Goal: Transaction & Acquisition: Purchase product/service

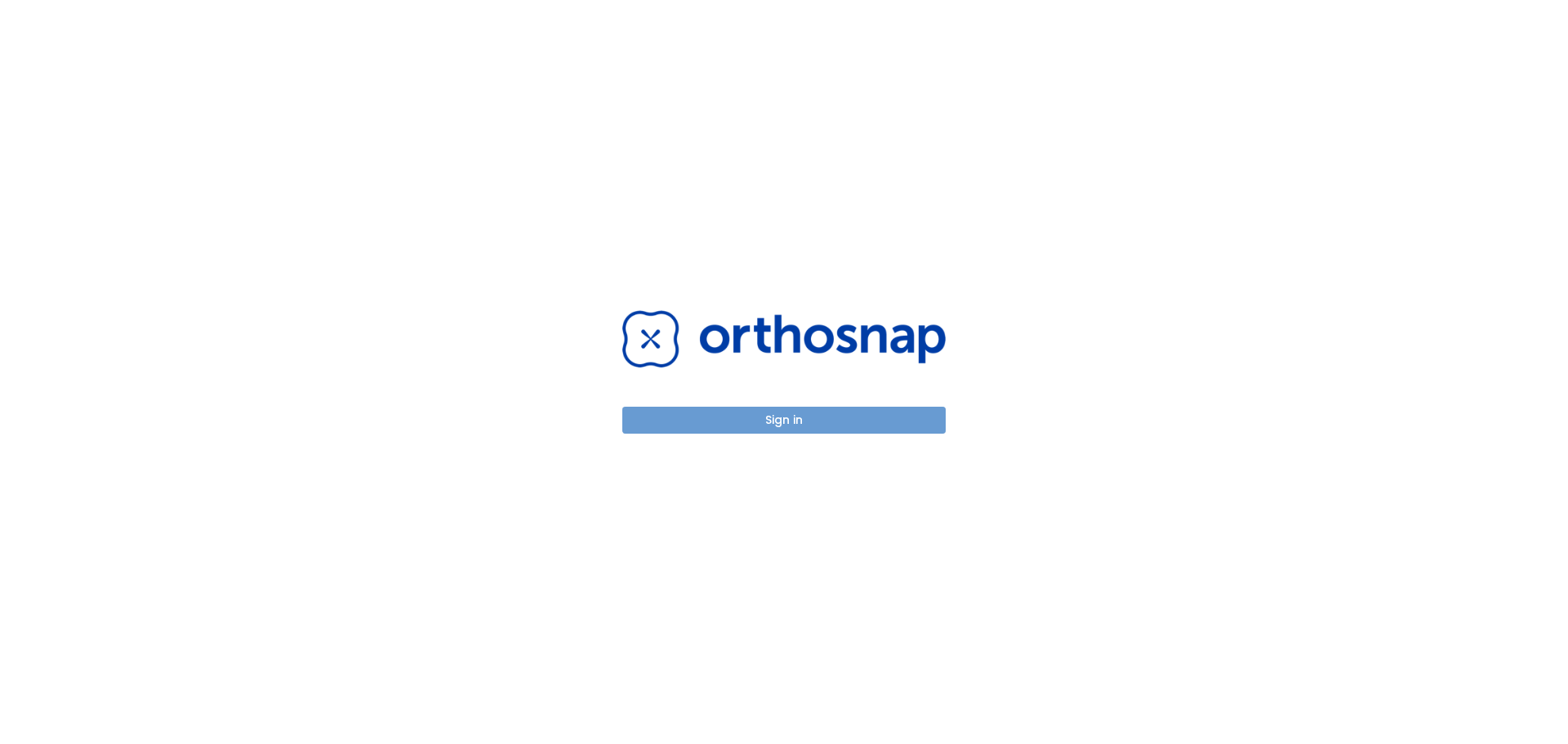
click at [887, 421] on button "Sign in" at bounding box center [784, 420] width 323 height 27
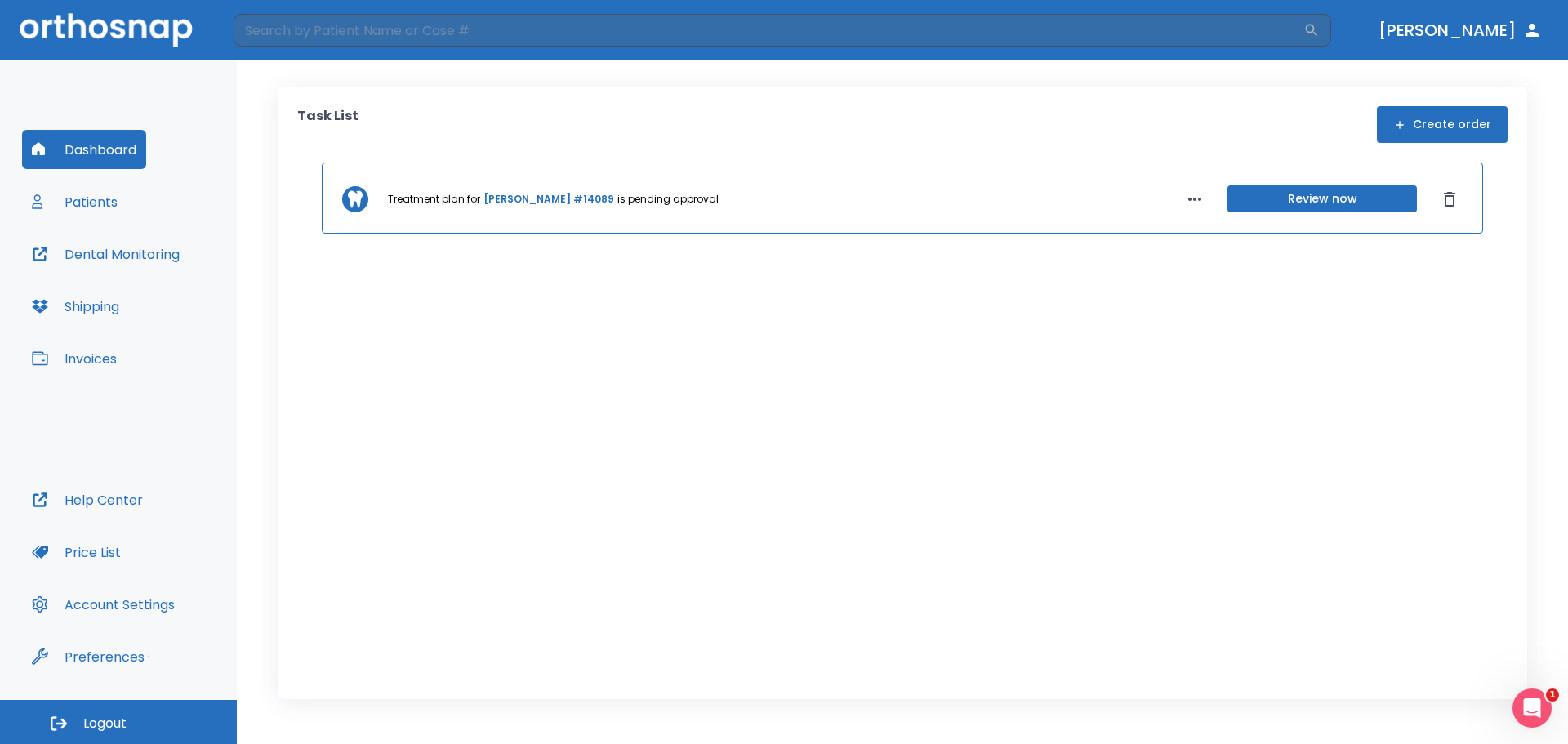
click at [102, 555] on button "Price List" at bounding box center [76, 552] width 109 height 39
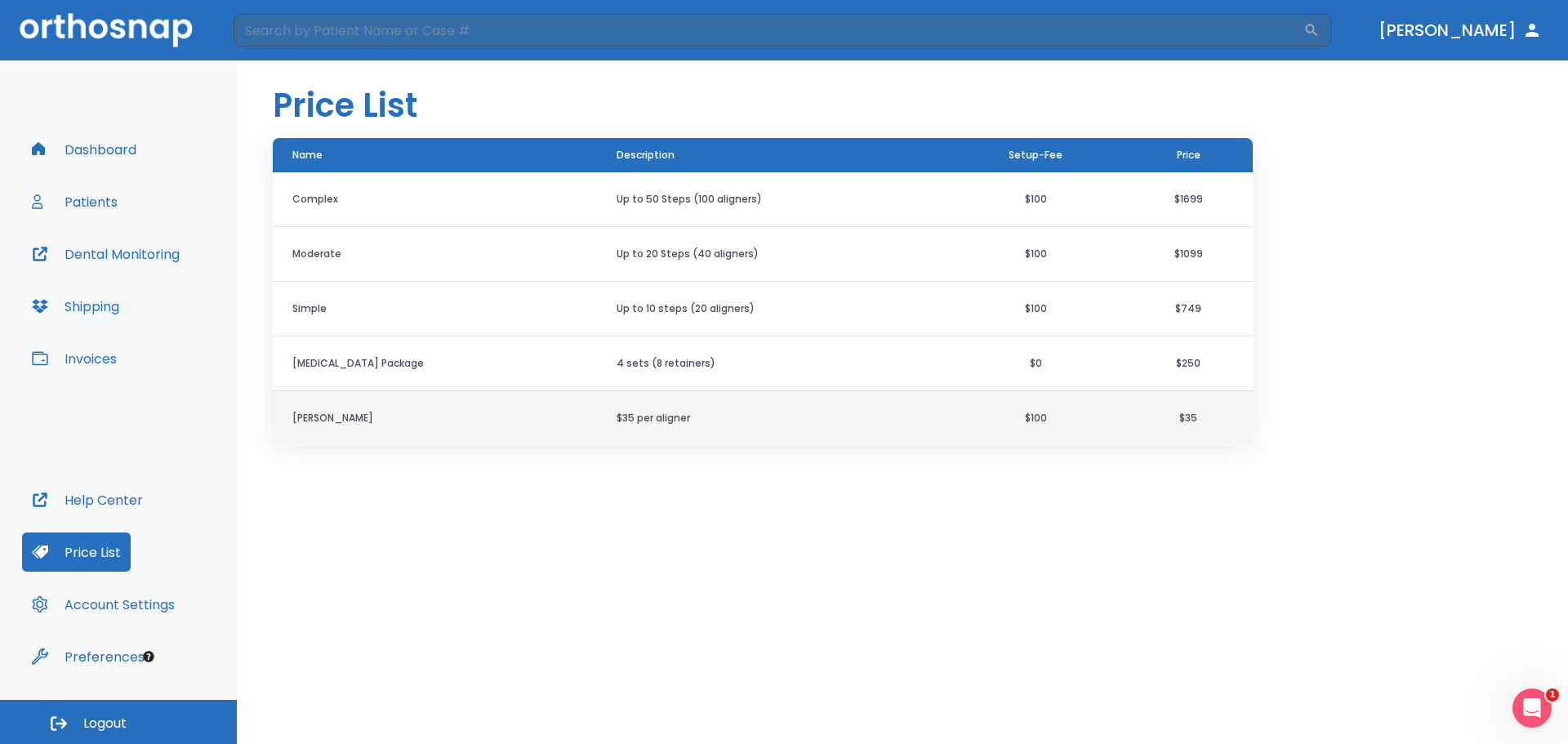
click at [442, 438] on th "[PERSON_NAME]" at bounding box center [435, 418] width 324 height 55
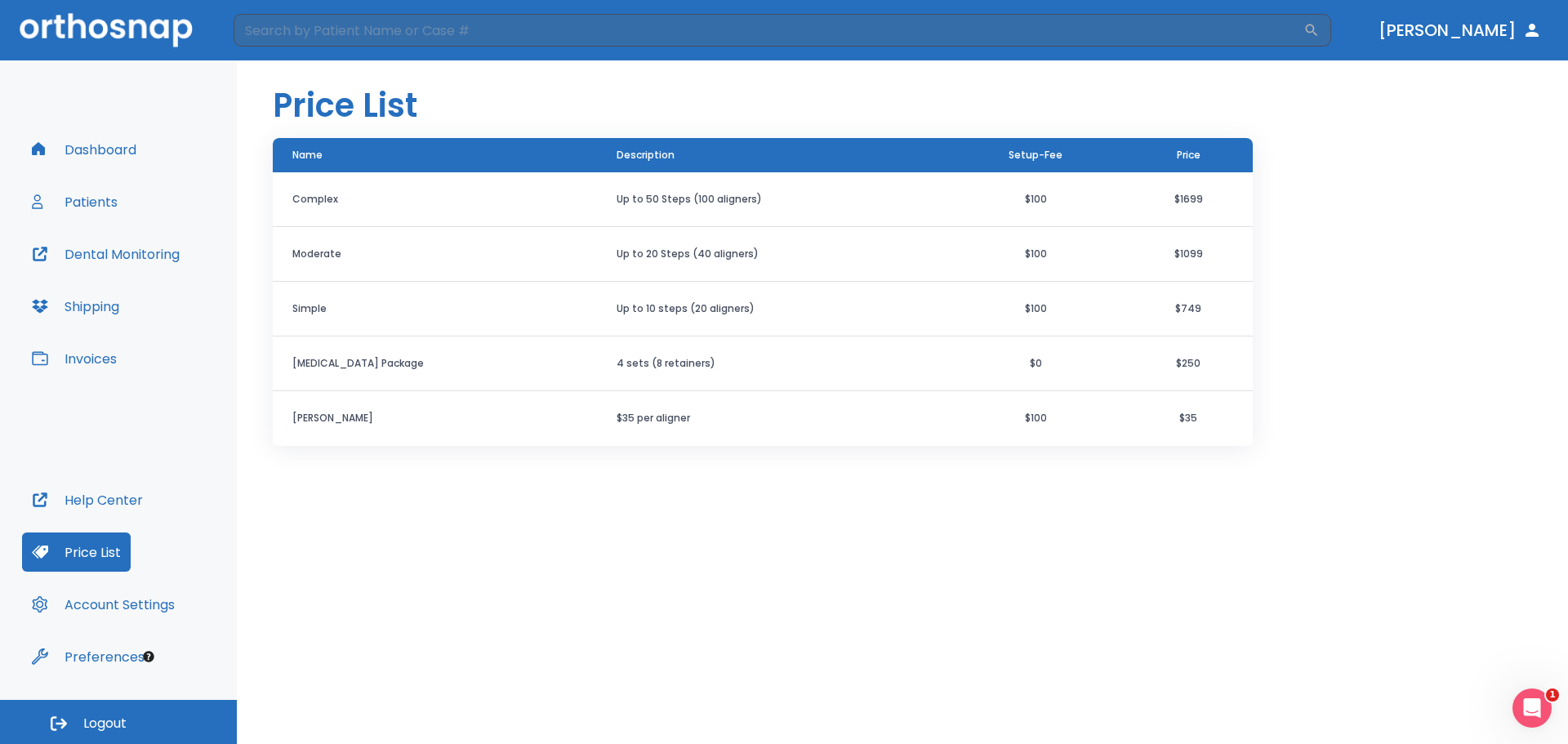
click at [590, 448] on div "Price List Name Description Setup-Fee Price Complex Up to 50 Steps (100 aligner…" at bounding box center [902, 402] width 1331 height 684
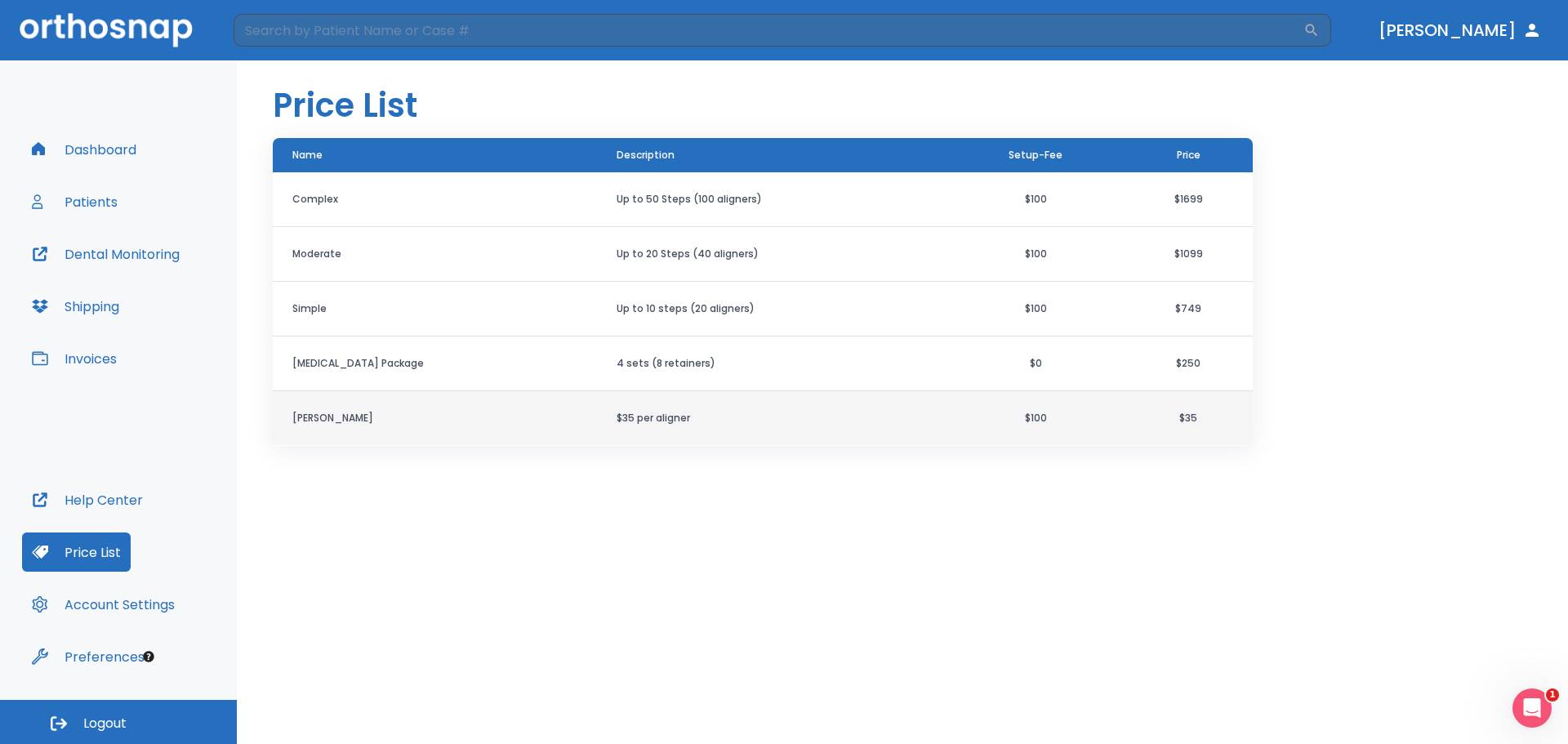
click at [597, 429] on td "$35 per aligner" at bounding box center [772, 418] width 350 height 55
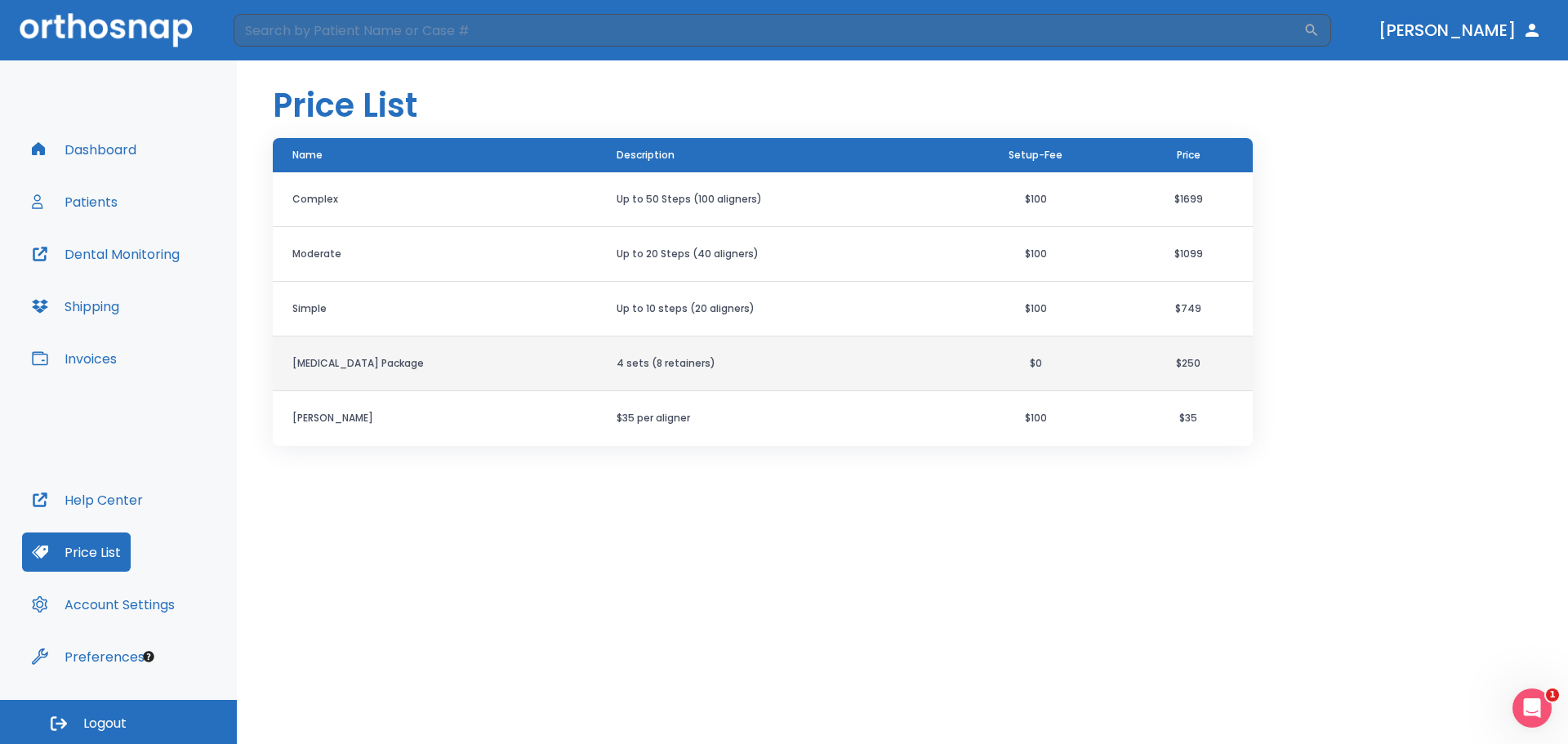
click at [602, 389] on td "4 sets (8 retainers)" at bounding box center [772, 364] width 350 height 55
click at [610, 372] on td "4 sets (8 retainers)" at bounding box center [772, 364] width 350 height 55
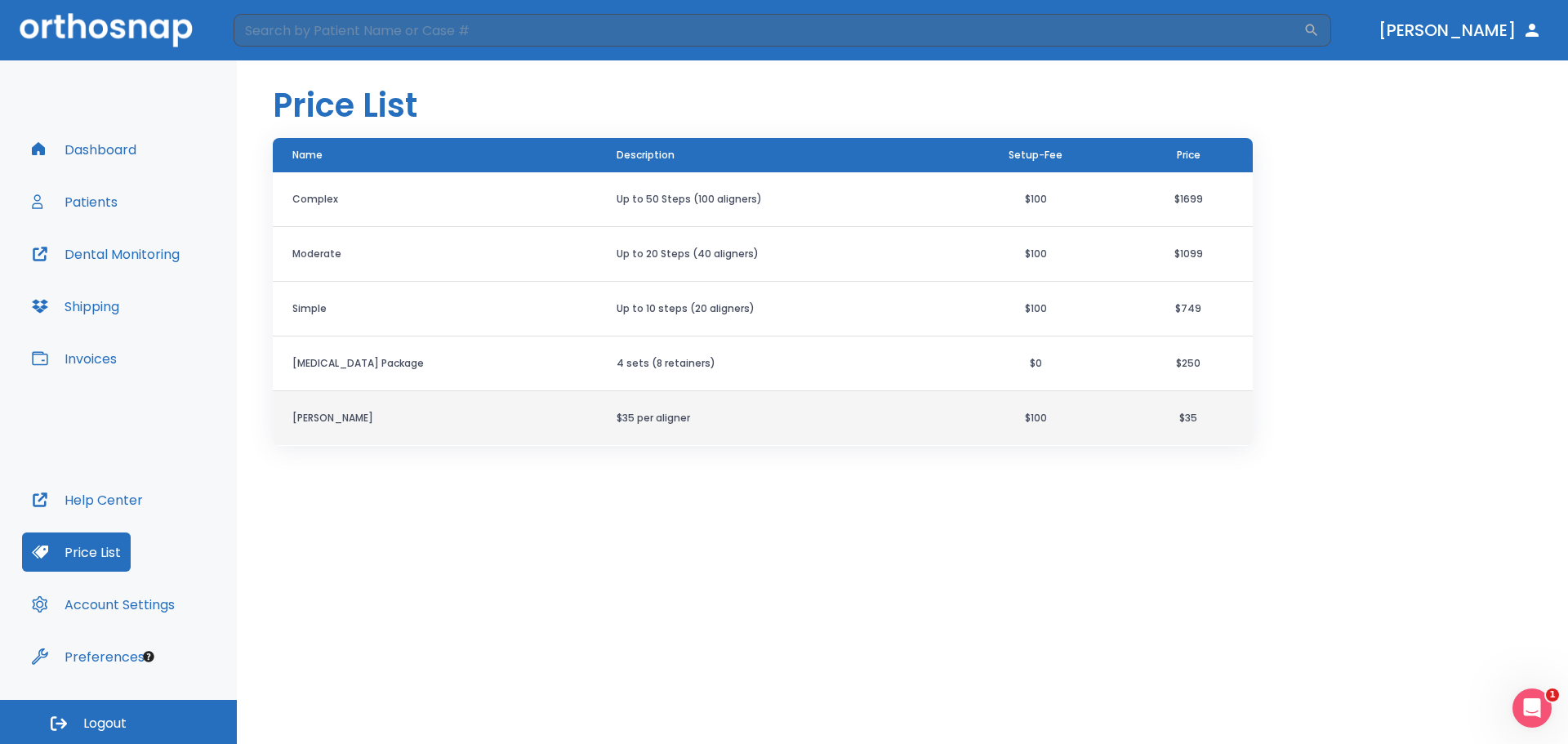
click at [1143, 407] on td "$35" at bounding box center [1189, 418] width 129 height 55
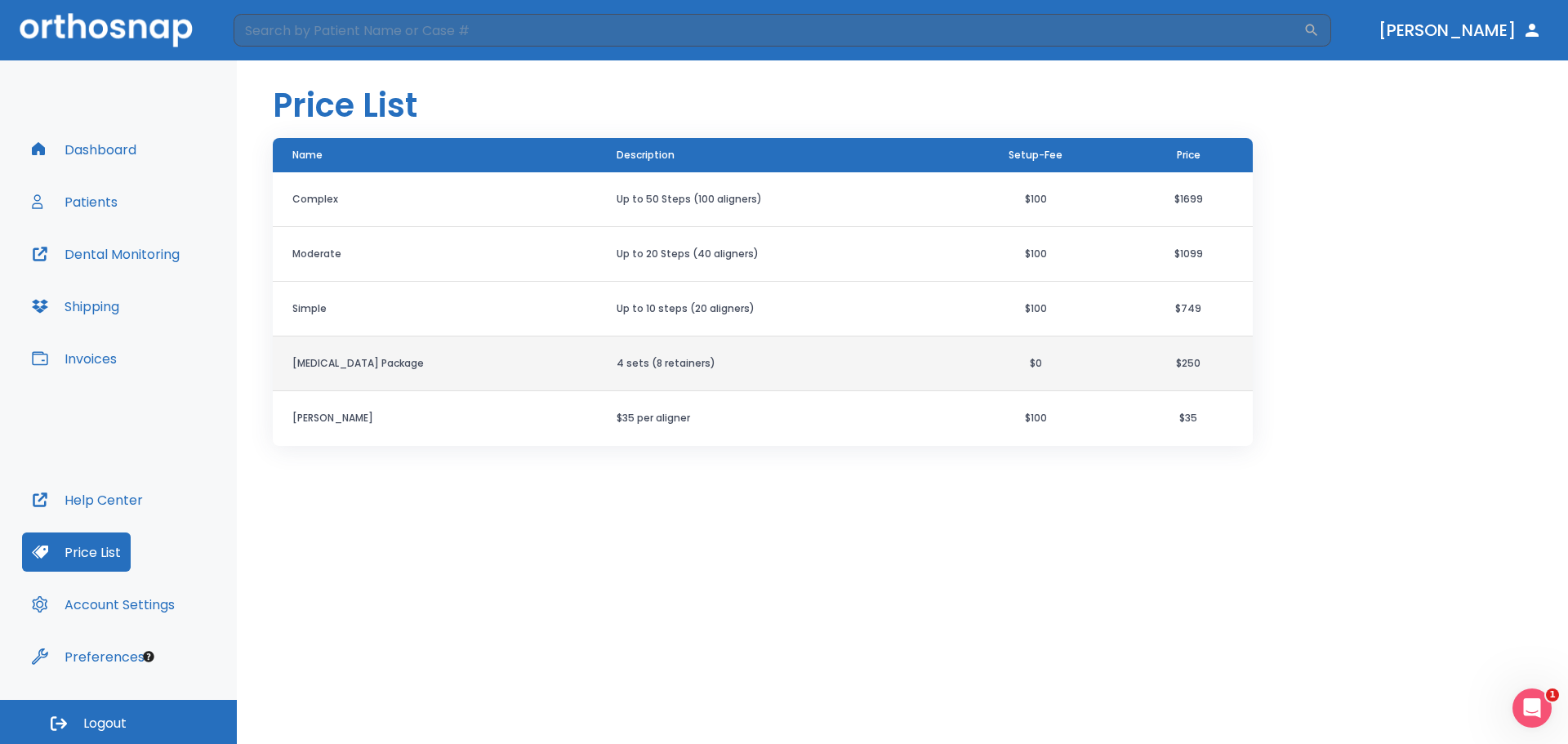
click at [1137, 364] on td "$250" at bounding box center [1189, 364] width 129 height 55
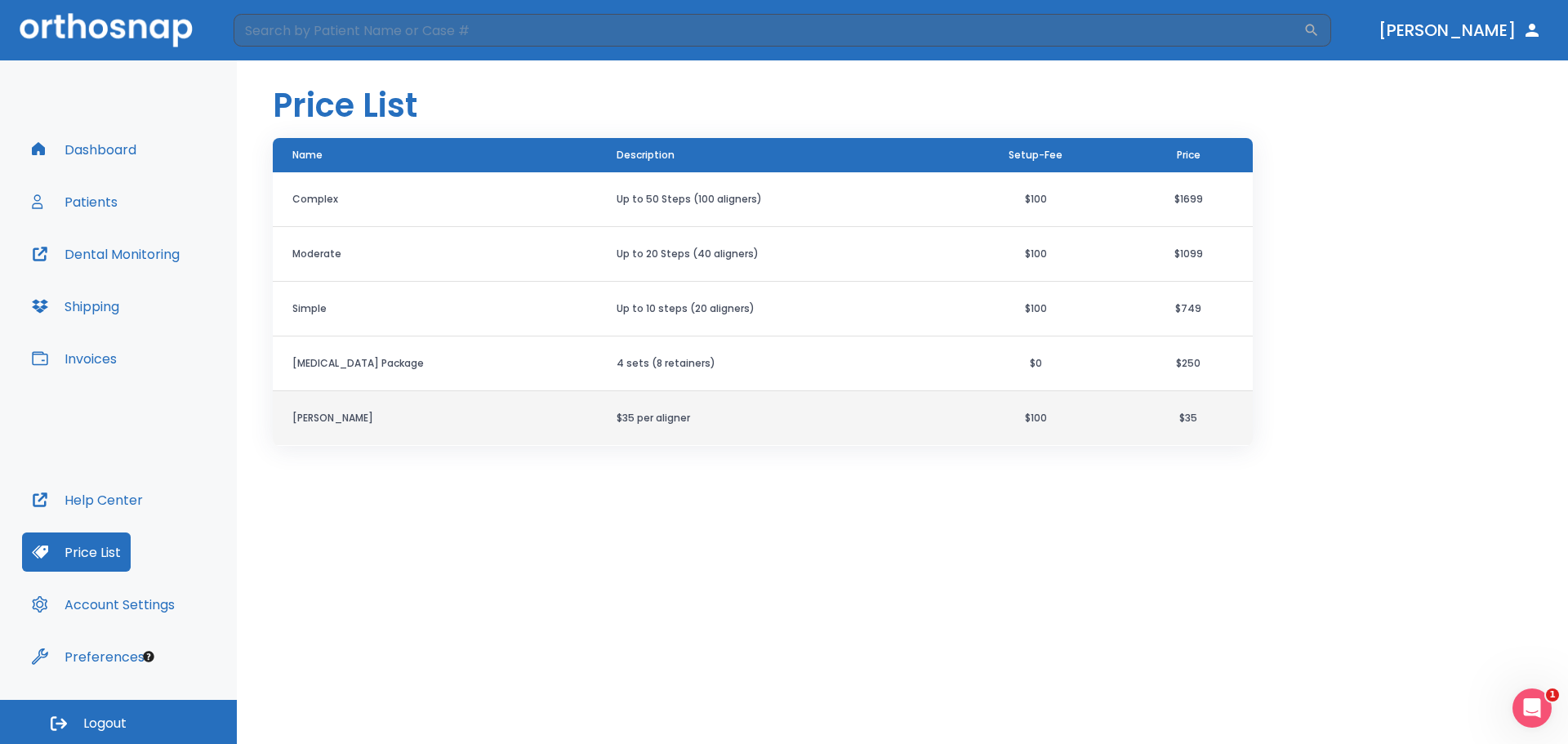
click at [1124, 418] on td "$35" at bounding box center [1189, 418] width 129 height 55
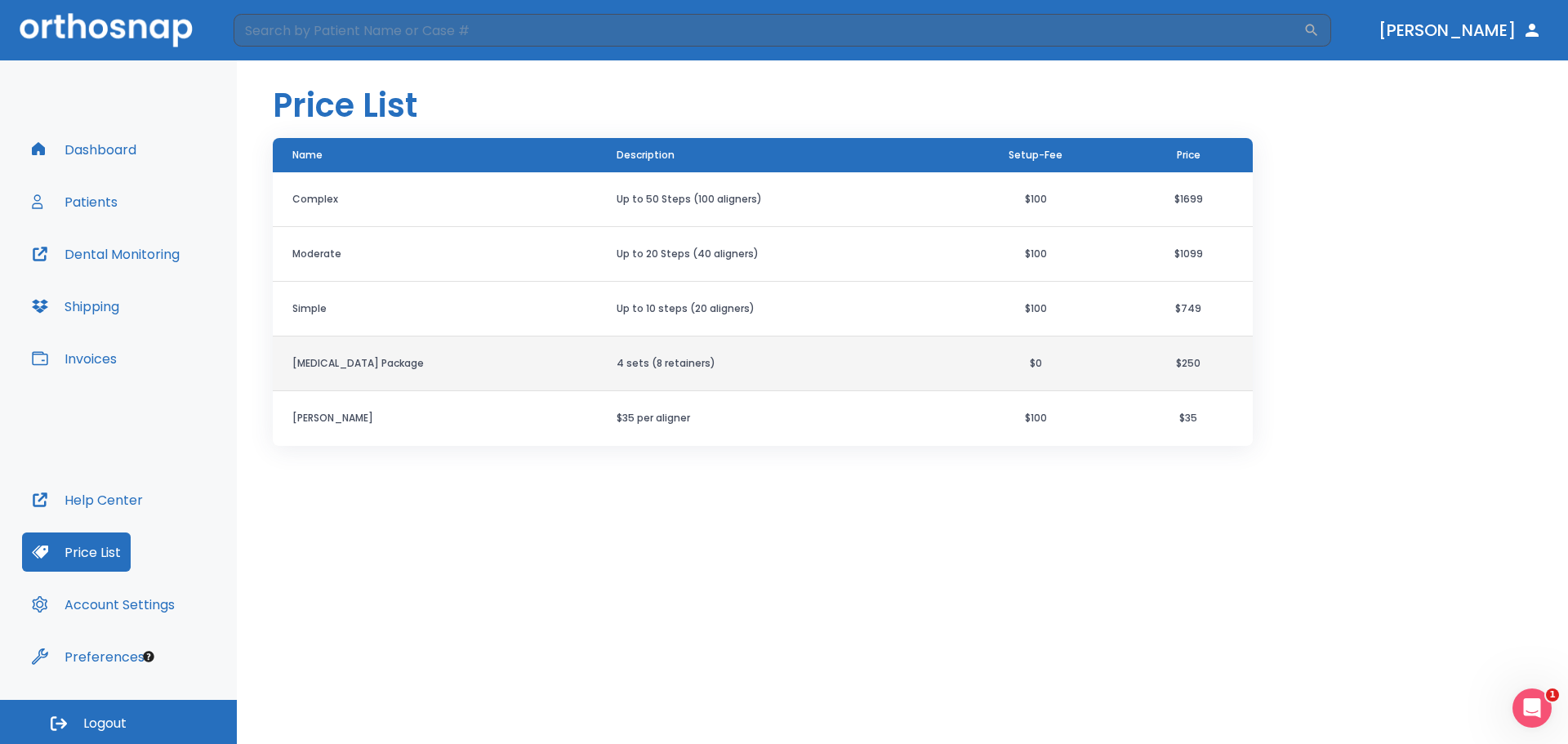
click at [1163, 378] on td "$250" at bounding box center [1189, 364] width 129 height 55
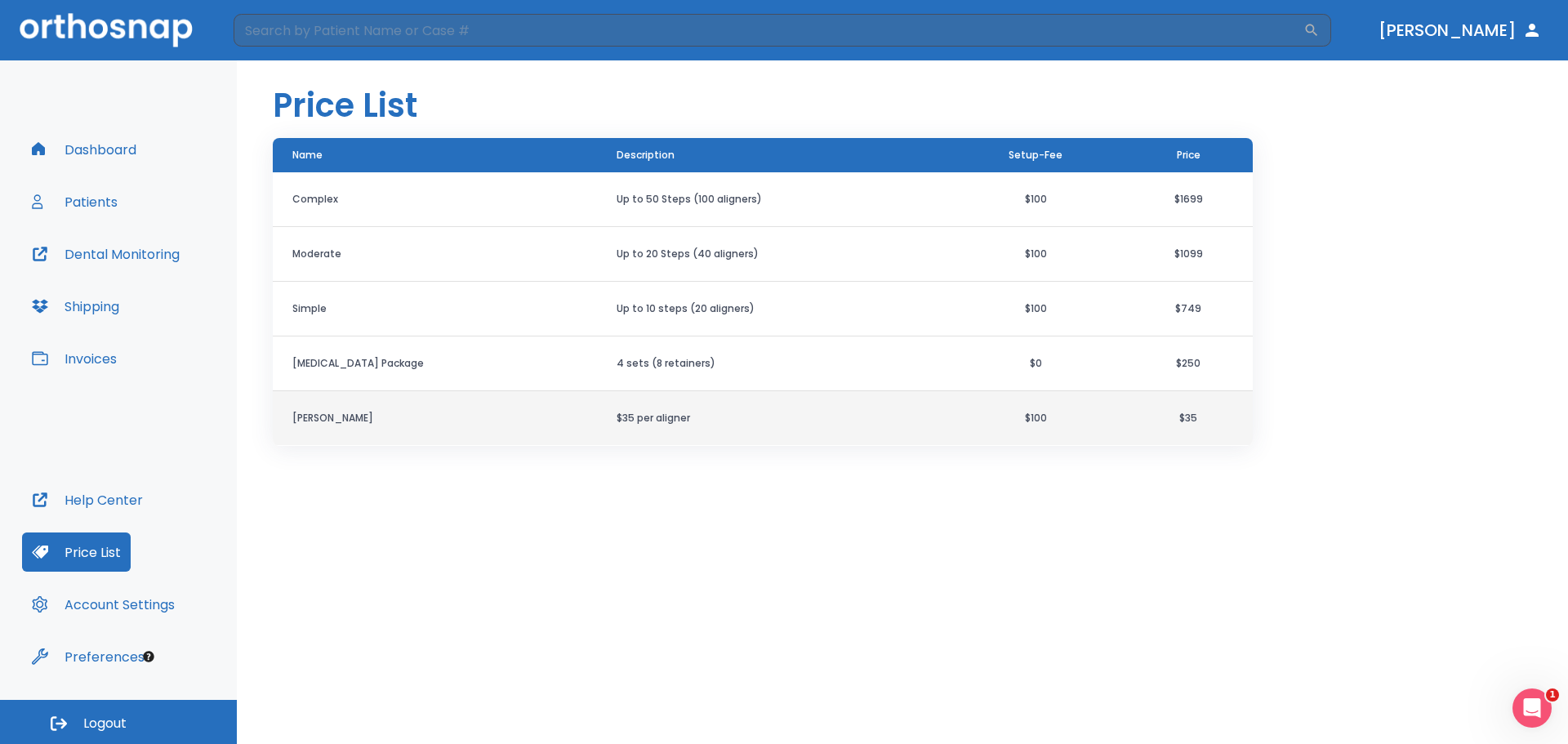
click at [597, 408] on td "$35 per aligner" at bounding box center [772, 418] width 350 height 55
click at [353, 411] on th "[PERSON_NAME]" at bounding box center [435, 418] width 324 height 55
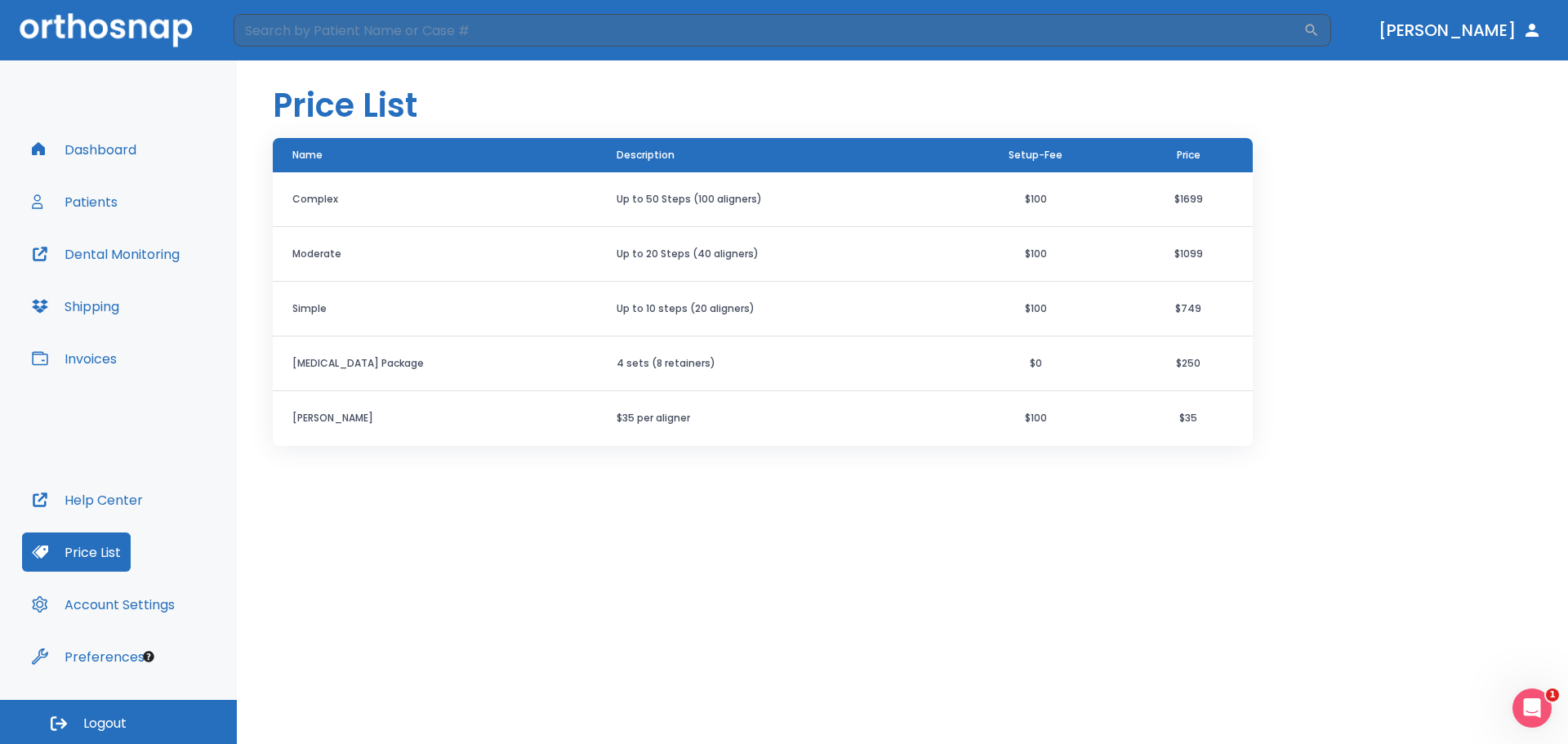
click at [87, 204] on button "Patients" at bounding box center [75, 202] width 105 height 39
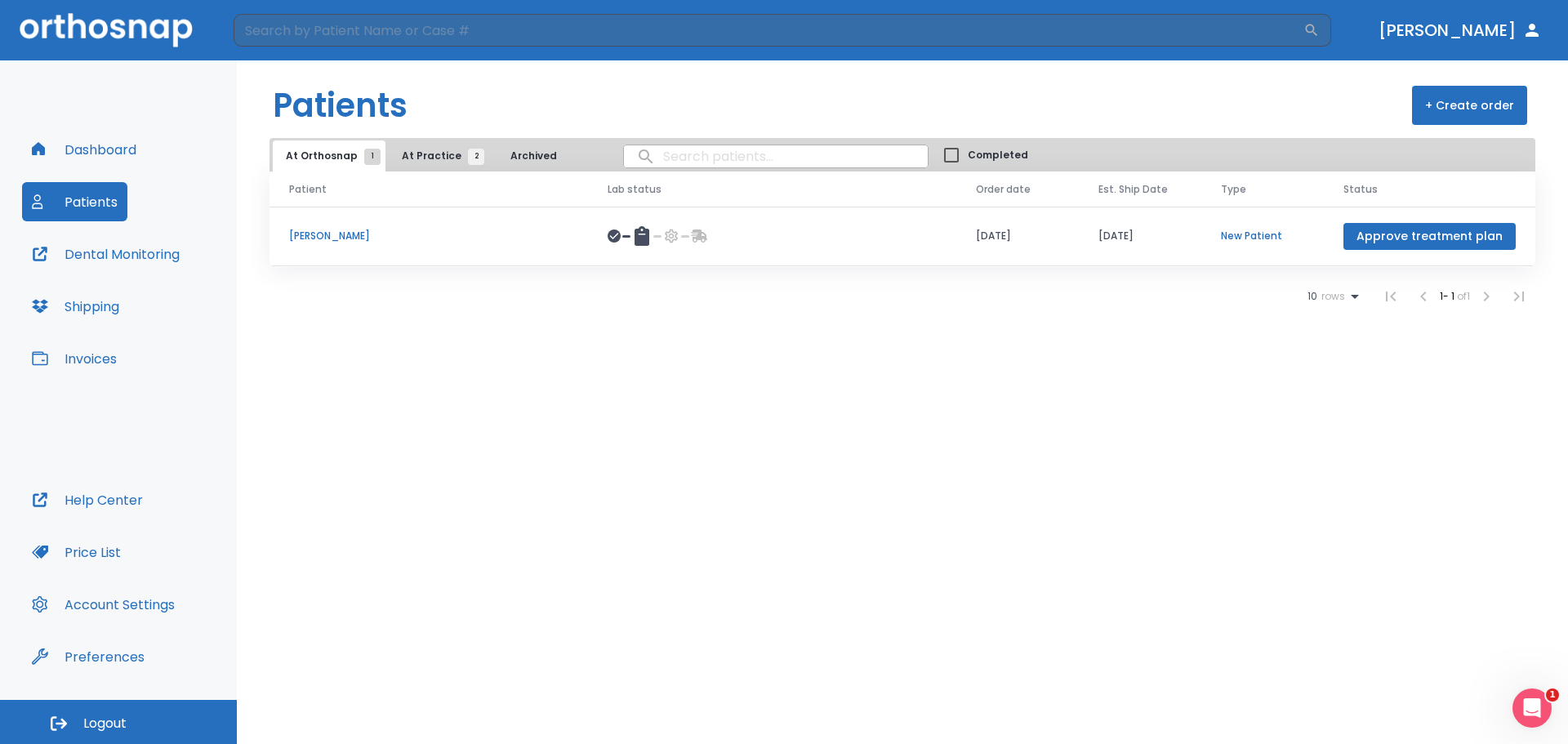
click at [428, 157] on span "At Practice 2" at bounding box center [440, 155] width 75 height 14
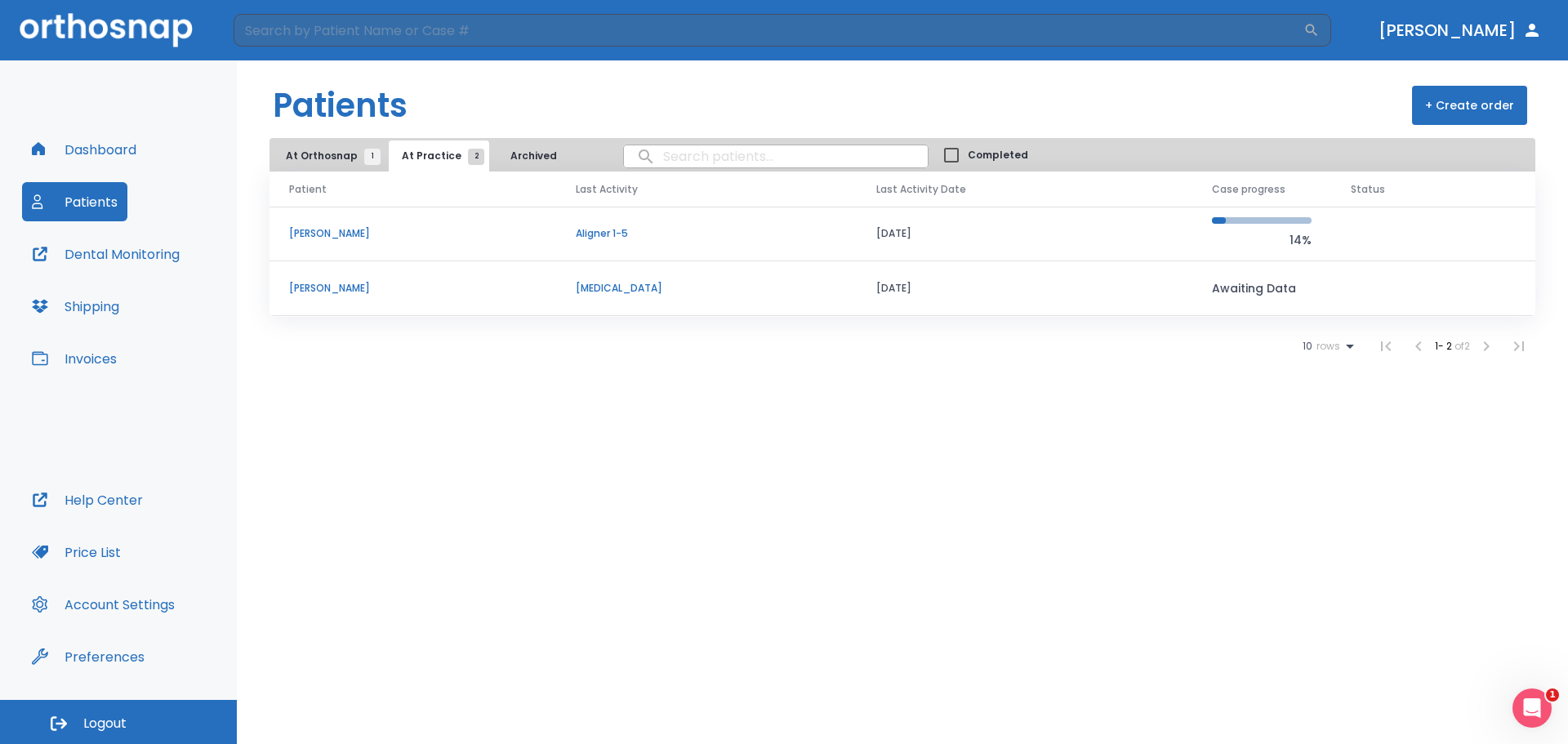
click at [351, 285] on p "[PERSON_NAME]" at bounding box center [413, 288] width 248 height 14
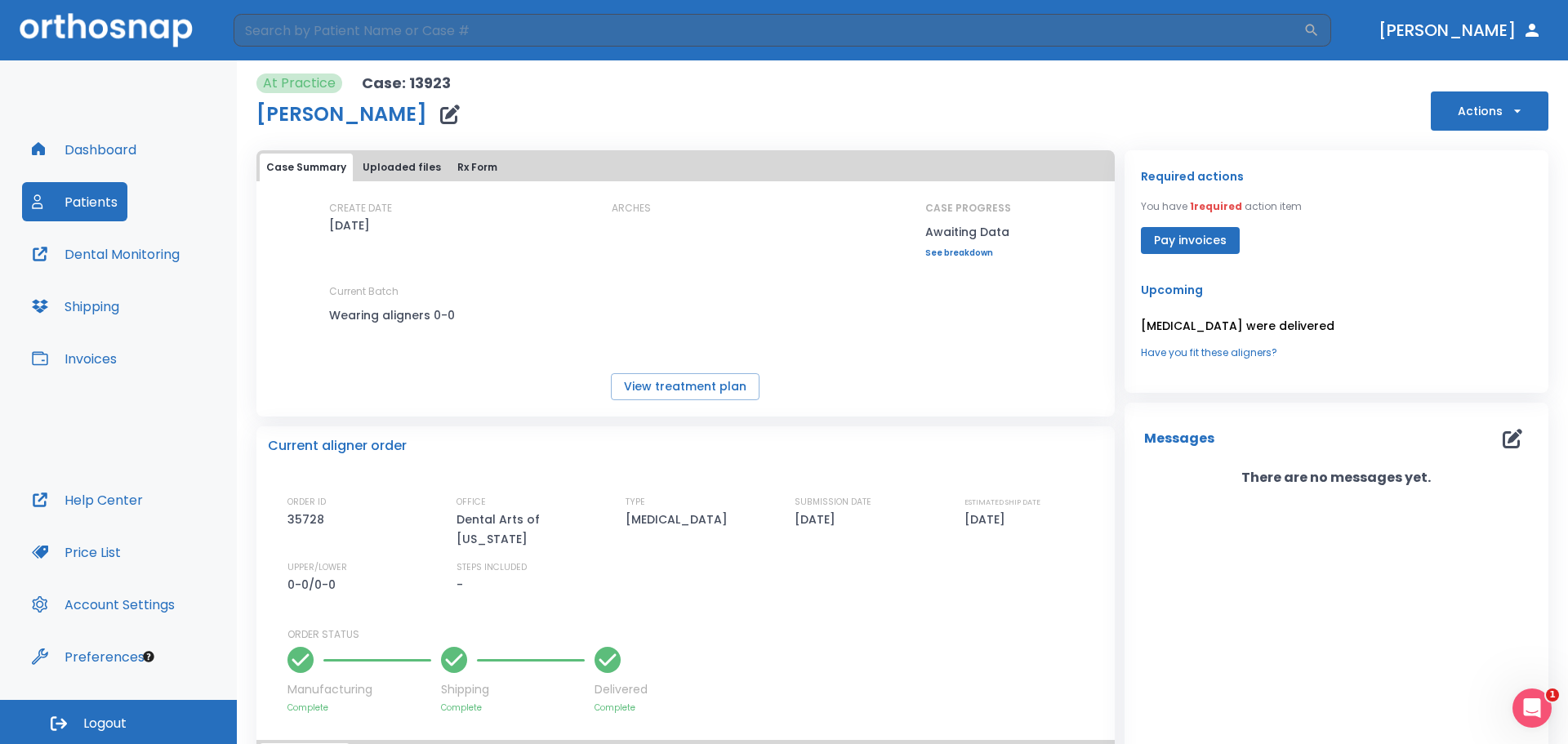
click at [395, 172] on button "Uploaded files" at bounding box center [402, 167] width 92 height 28
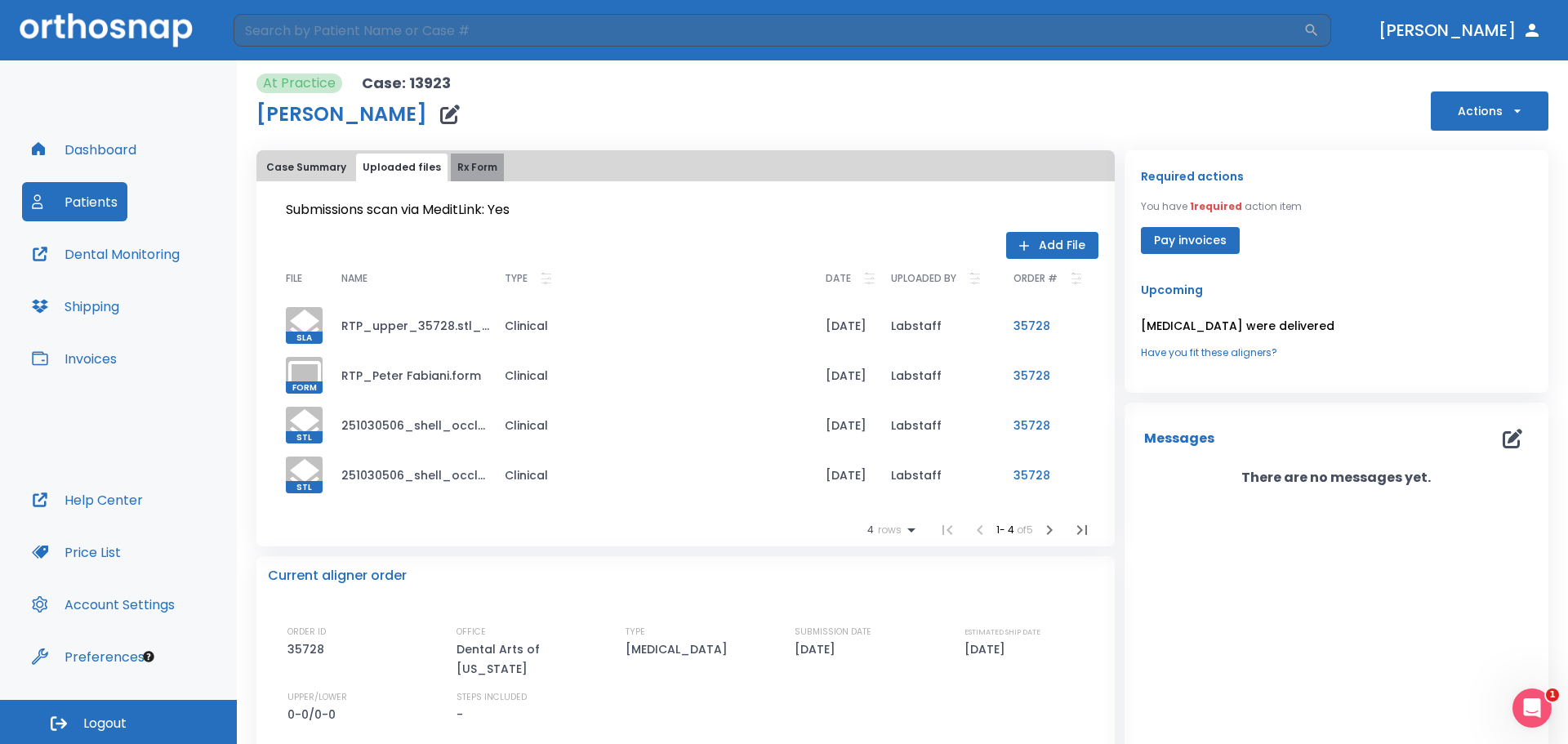
click at [488, 161] on button "Rx Form" at bounding box center [477, 167] width 53 height 28
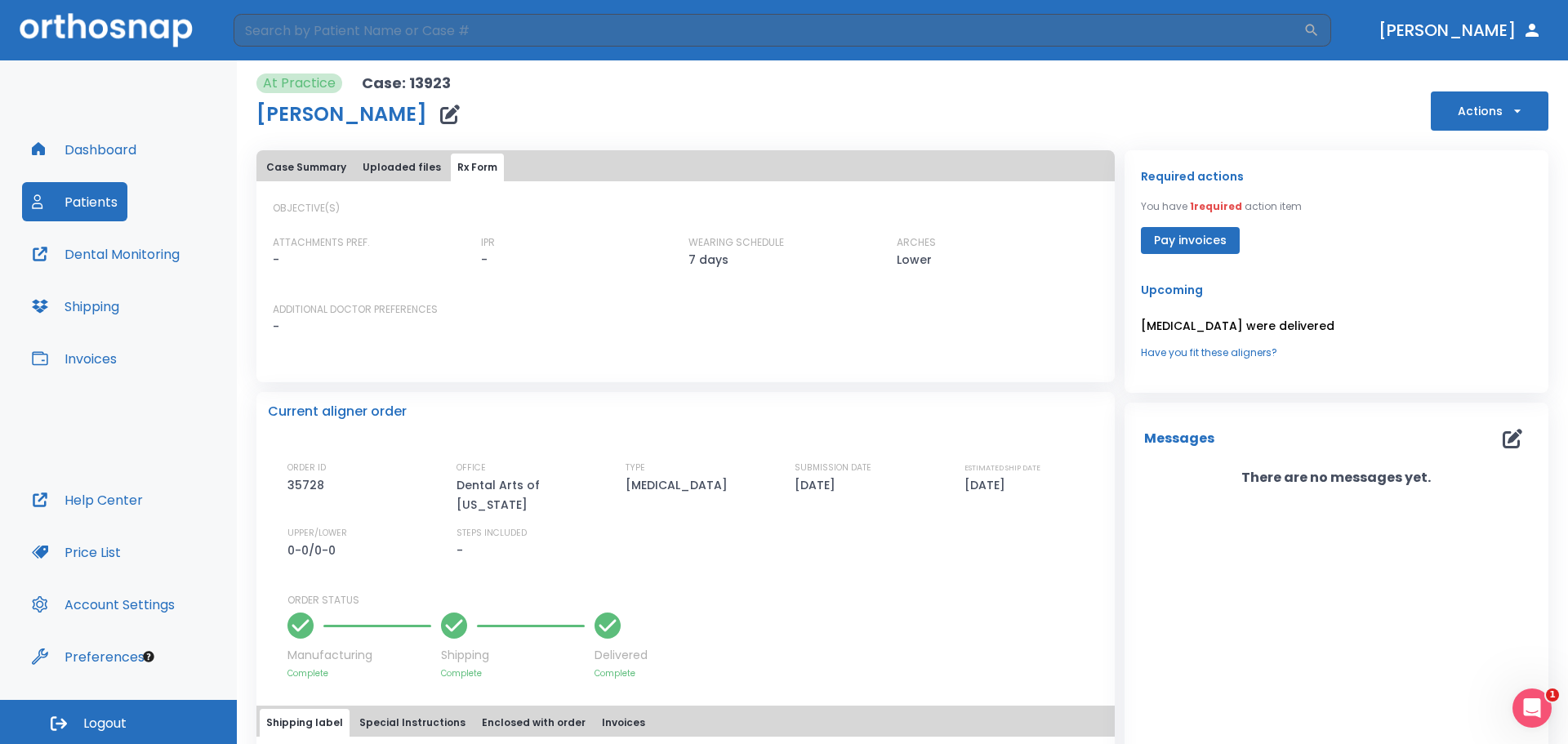
click at [408, 163] on button "Uploaded files" at bounding box center [402, 167] width 92 height 28
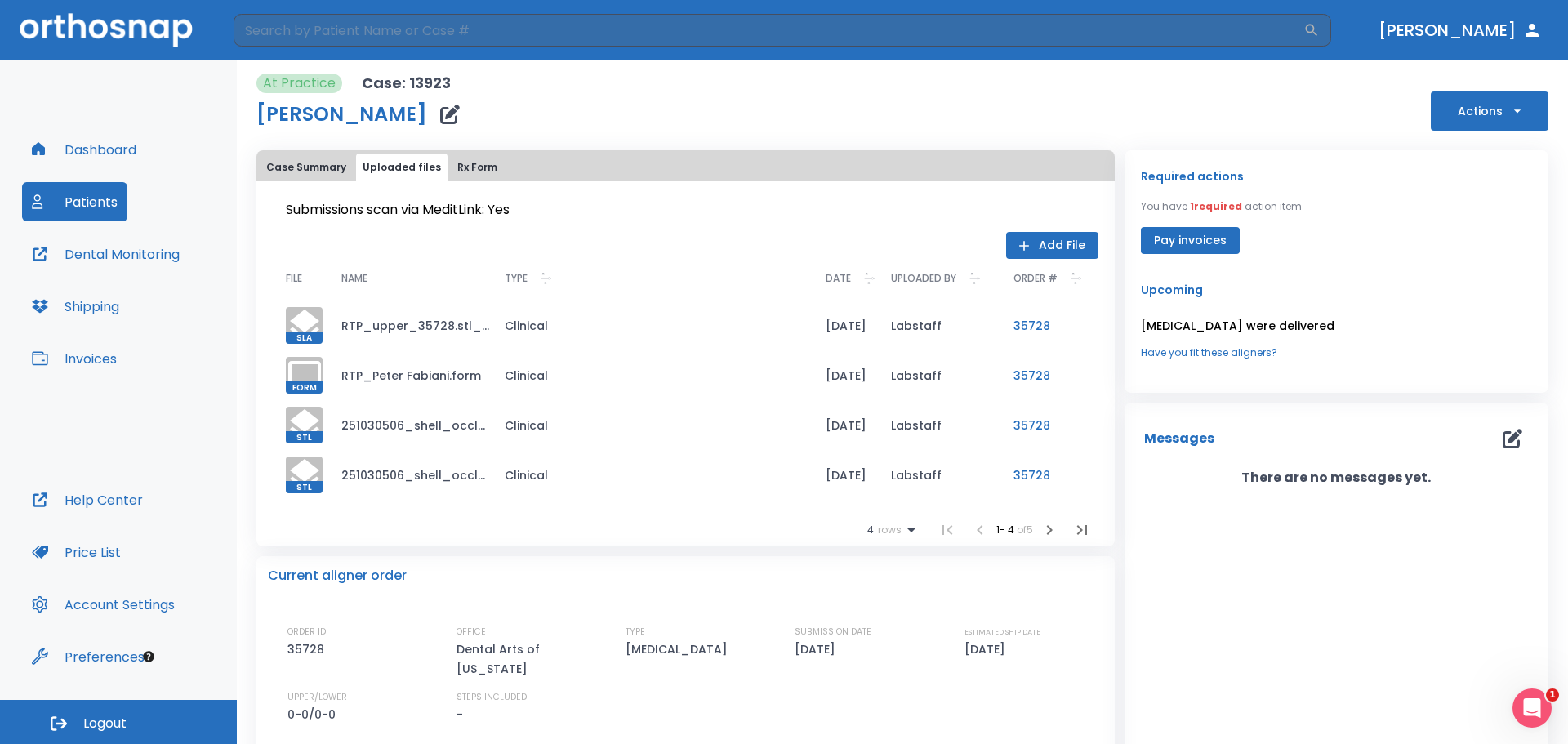
click at [303, 325] on icon at bounding box center [305, 325] width 30 height 31
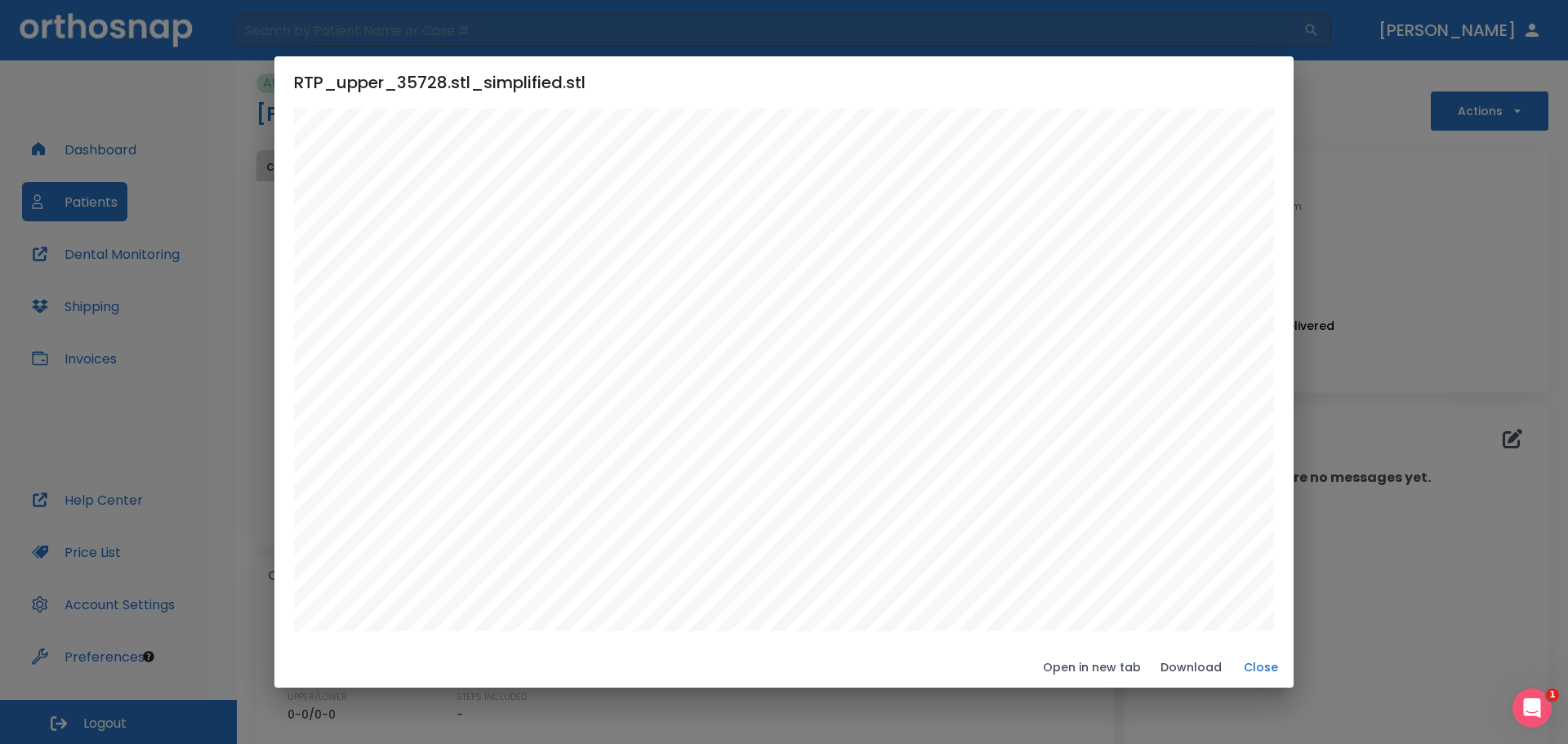
click at [1428, 344] on div "RTP_upper_35728.stl_simplified.stl Open in new tab Download Close" at bounding box center [784, 372] width 1568 height 744
click at [1272, 665] on button "Close" at bounding box center [1262, 668] width 53 height 27
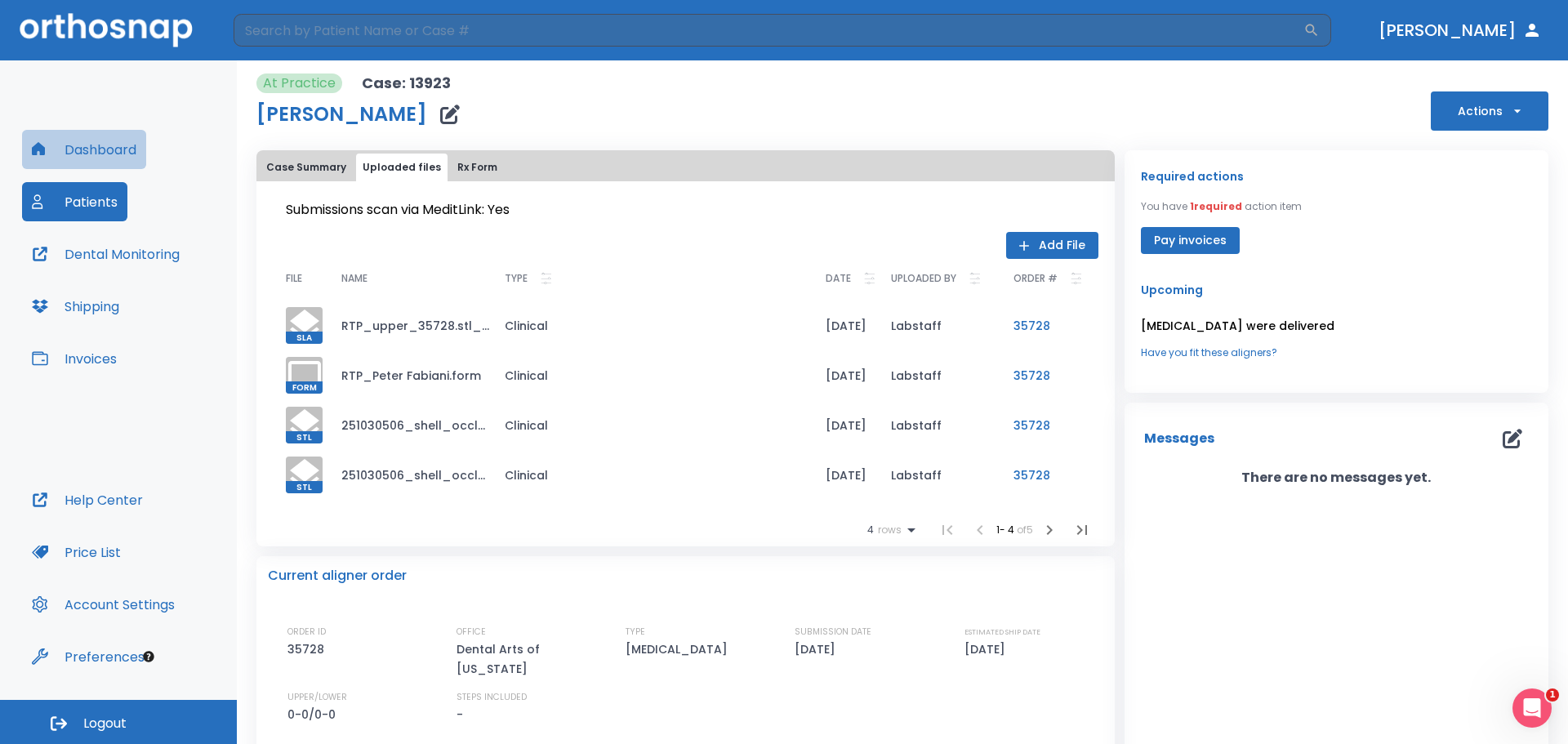
click at [126, 150] on button "Dashboard" at bounding box center [84, 149] width 124 height 39
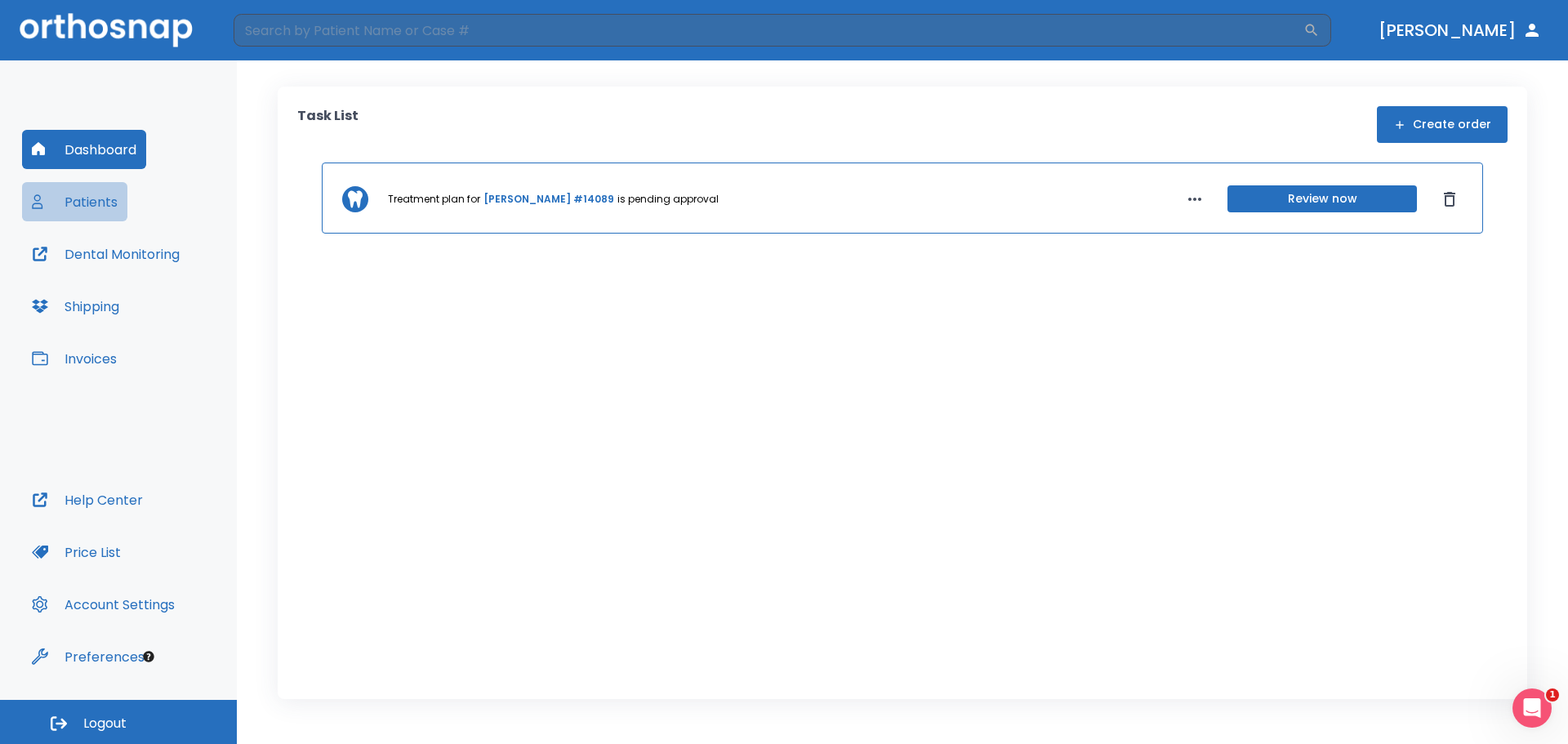
click at [92, 209] on button "Patients" at bounding box center [75, 202] width 105 height 39
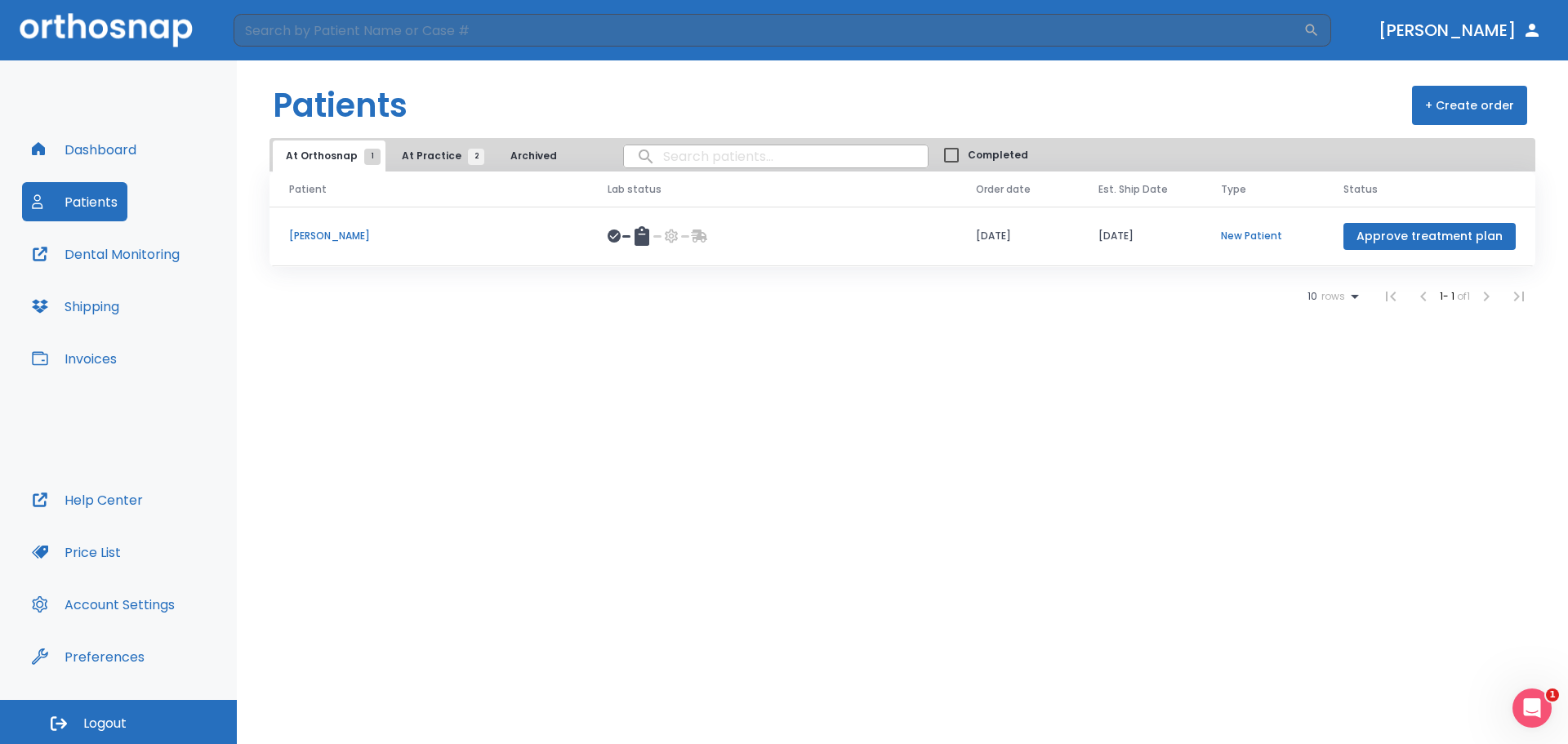
click at [417, 164] on button "At Practice 2" at bounding box center [439, 156] width 100 height 31
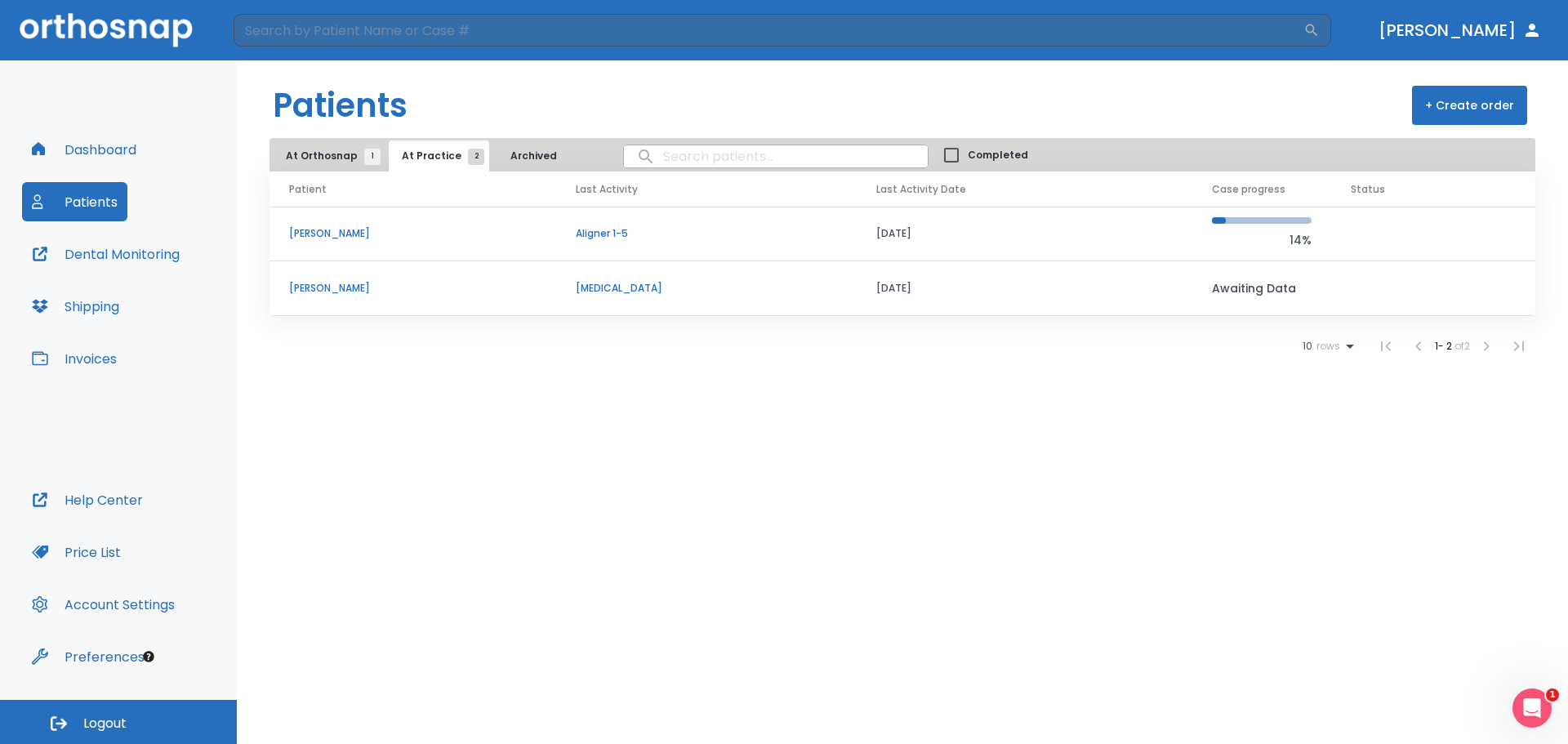
click at [597, 293] on p "[MEDICAL_DATA]" at bounding box center [707, 288] width 261 height 14
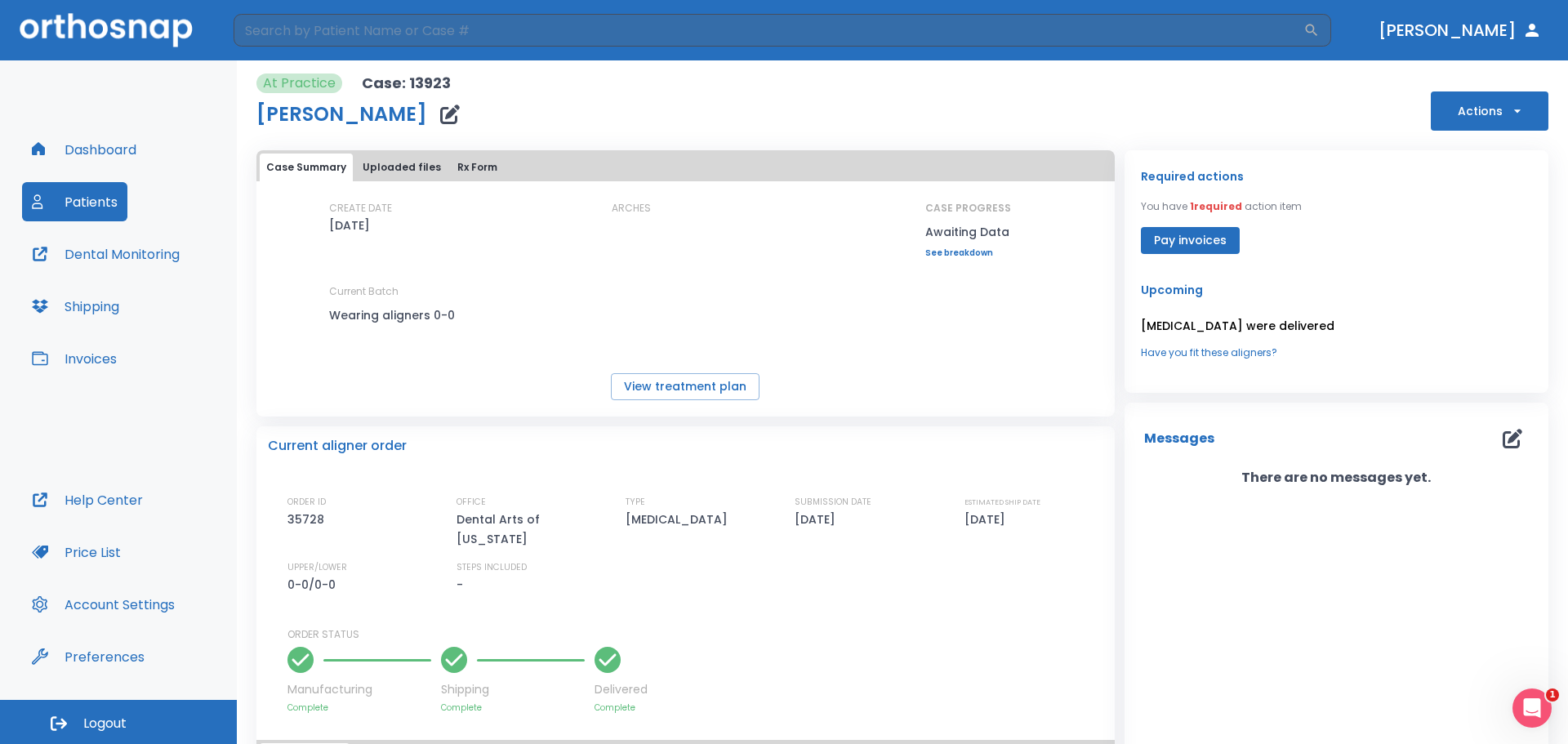
click at [1216, 236] on button "Pay invoices" at bounding box center [1190, 241] width 98 height 27
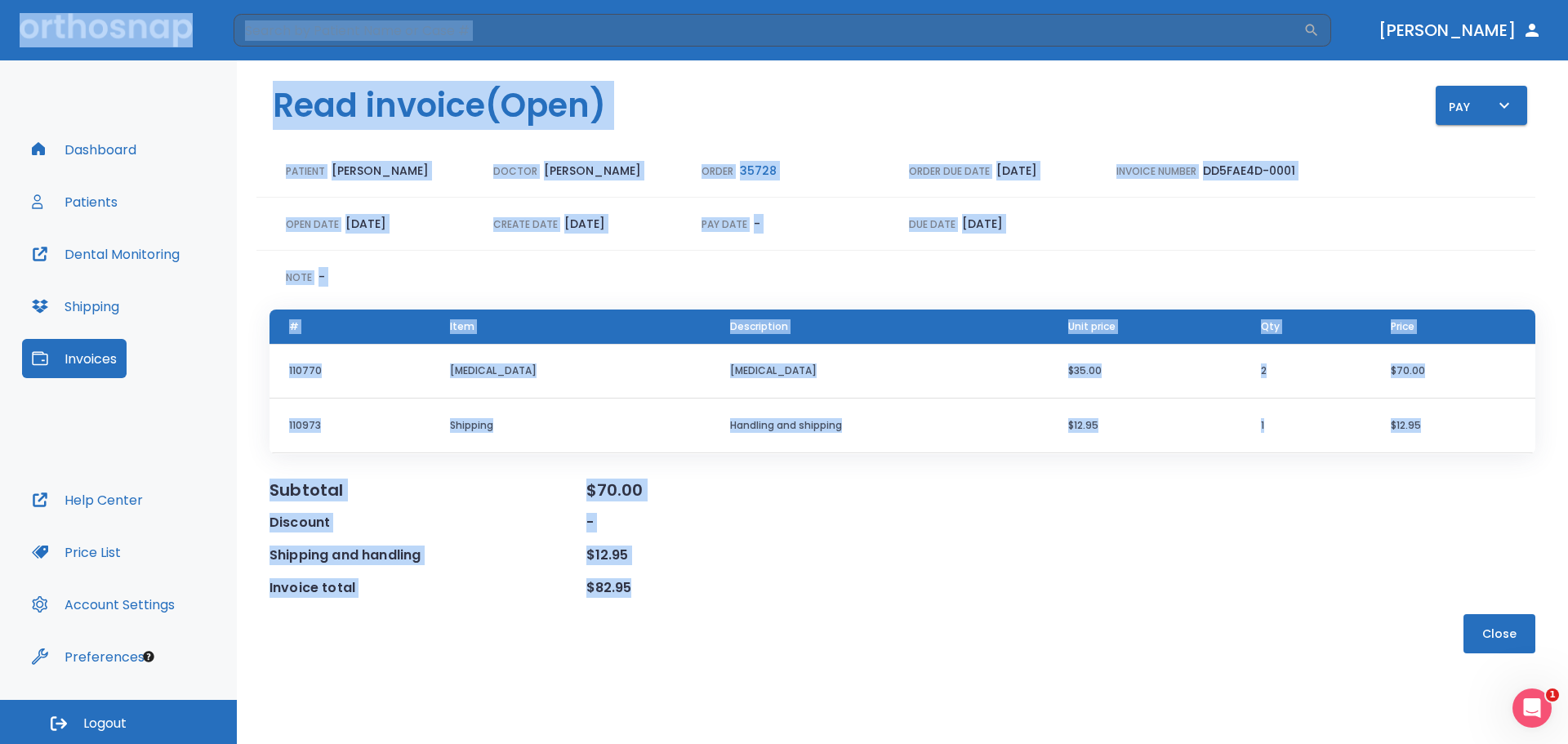
drag, startPoint x: 632, startPoint y: 585, endPoint x: 515, endPoint y: 613, distance: 120.3
click at [515, 613] on div "Read invoice (Open) Pay Patient [PERSON_NAME] Doctor [PERSON_NAME] Order 35728 …" at bounding box center [902, 402] width 1331 height 684
click at [927, 572] on div "Subtotal $70.00 Discount - Shipping and handling $12.95 Invoice total $82.95" at bounding box center [903, 539] width 1266 height 118
drag, startPoint x: 639, startPoint y: 590, endPoint x: 569, endPoint y: 607, distance: 72.0
click at [569, 608] on div "Read invoice (Open) Pay Patient [PERSON_NAME] Doctor [PERSON_NAME] Order 35728 …" at bounding box center [902, 402] width 1331 height 684
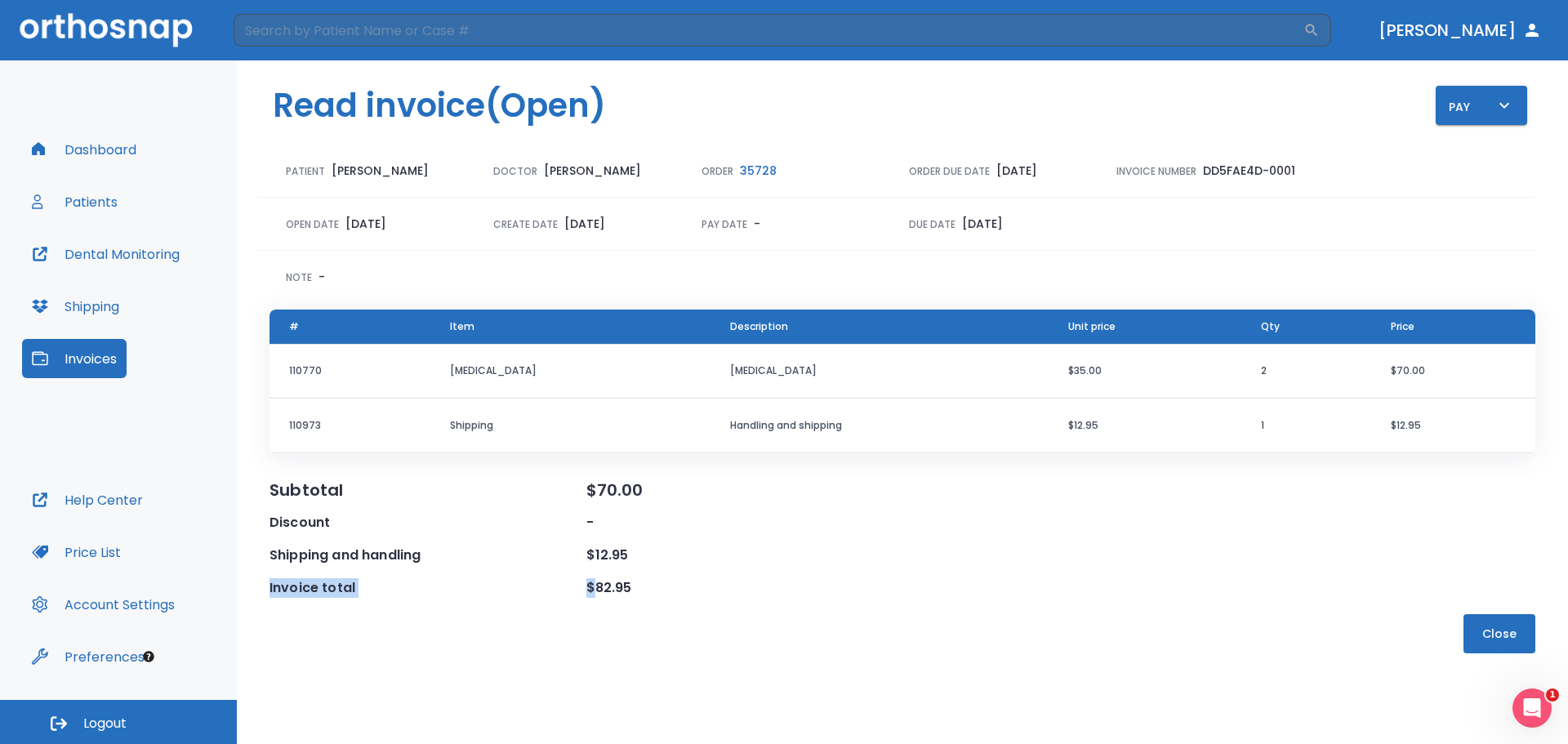
drag, startPoint x: 652, startPoint y: 562, endPoint x: 591, endPoint y: 573, distance: 62.0
click at [591, 576] on div "Subtotal $70.00 Discount - Shipping and handling $12.95 Invoice total $82.95" at bounding box center [903, 539] width 1266 height 118
click at [663, 561] on div "$12.95" at bounding box center [745, 555] width 317 height 20
